Goal: Check status: Check status

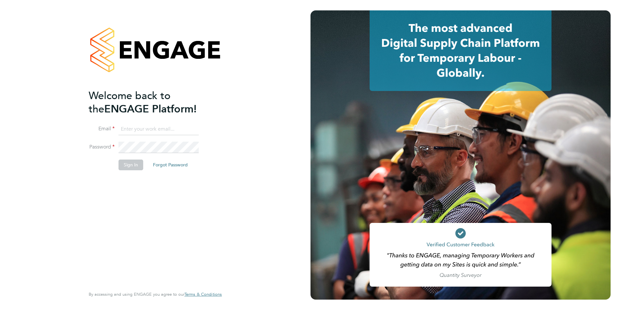
type input "[EMAIL_ADDRESS][DOMAIN_NAME]"
click at [130, 165] on button "Sign In" at bounding box center [131, 164] width 25 height 10
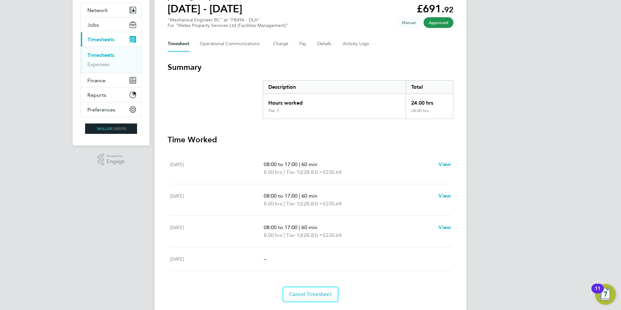
scroll to position [78, 0]
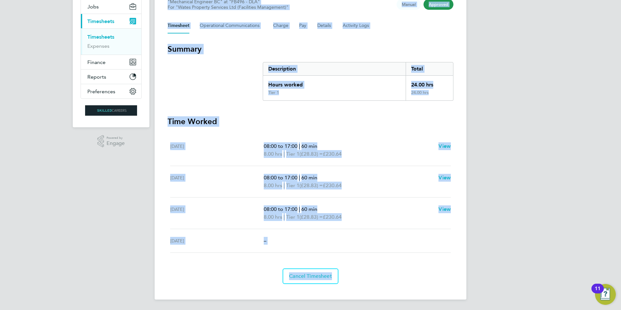
drag, startPoint x: 167, startPoint y: 57, endPoint x: 471, endPoint y: 326, distance: 406.1
click at [471, 310] on html "[PERSON_NAME] Notifications 20 Applications: Network Team Members Businesses Si…" at bounding box center [310, 116] width 621 height 388
copy main "[PERSON_NAME] Timesheet [DATE] - [DATE] £691. 92 "Mechanical Engineer BC" at "F…"
